Goal: Task Accomplishment & Management: Complete application form

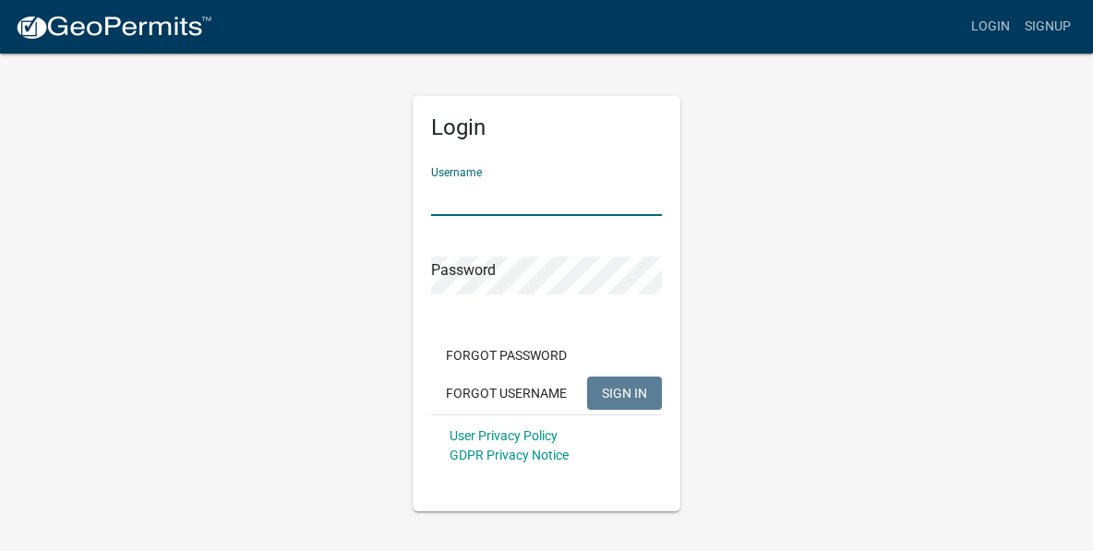
click at [514, 204] on input "Username" at bounding box center [546, 197] width 231 height 38
type input "healthcareplus"
